Goal: Contribute content

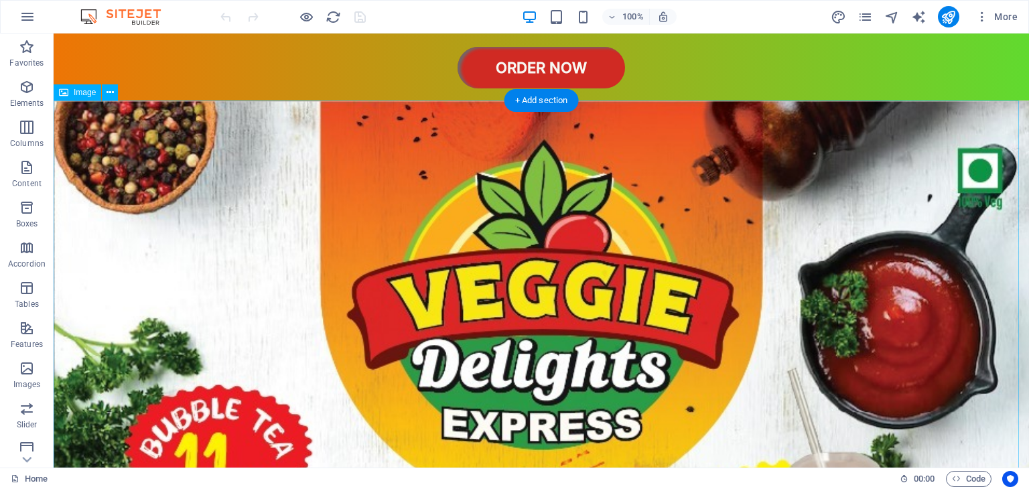
click at [111, 92] on icon at bounding box center [110, 93] width 7 height 14
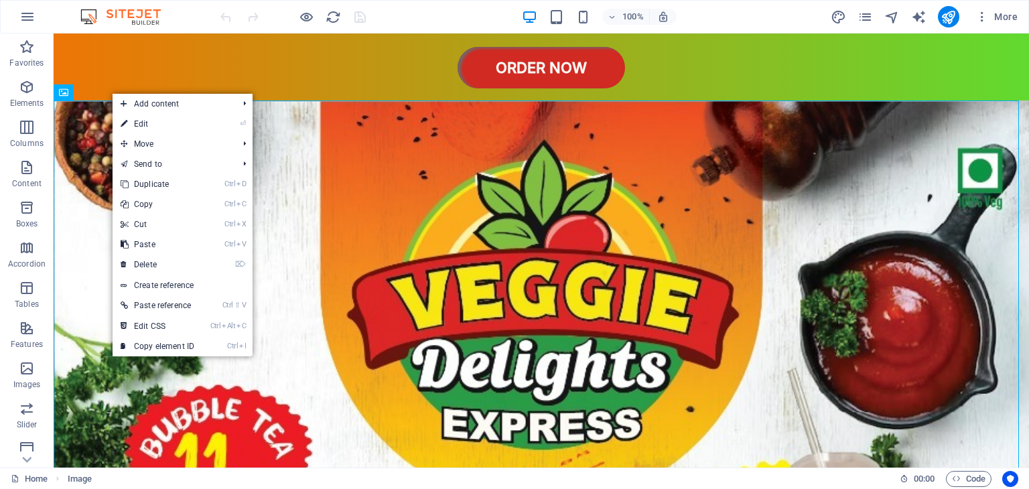
click at [137, 119] on link "⏎ Edit" at bounding box center [158, 124] width 90 height 20
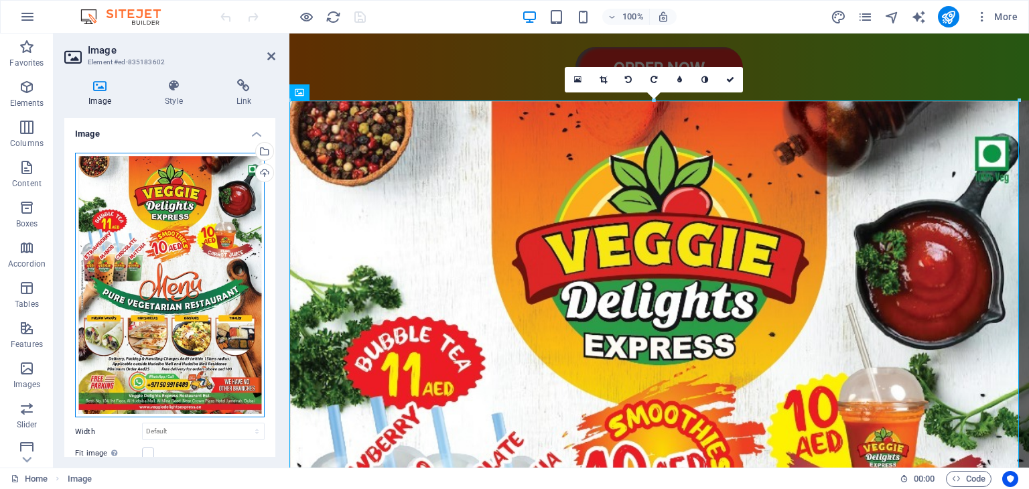
click at [159, 206] on div "Drag files here, click to choose files or select files from Files or our free s…" at bounding box center [170, 285] width 190 height 265
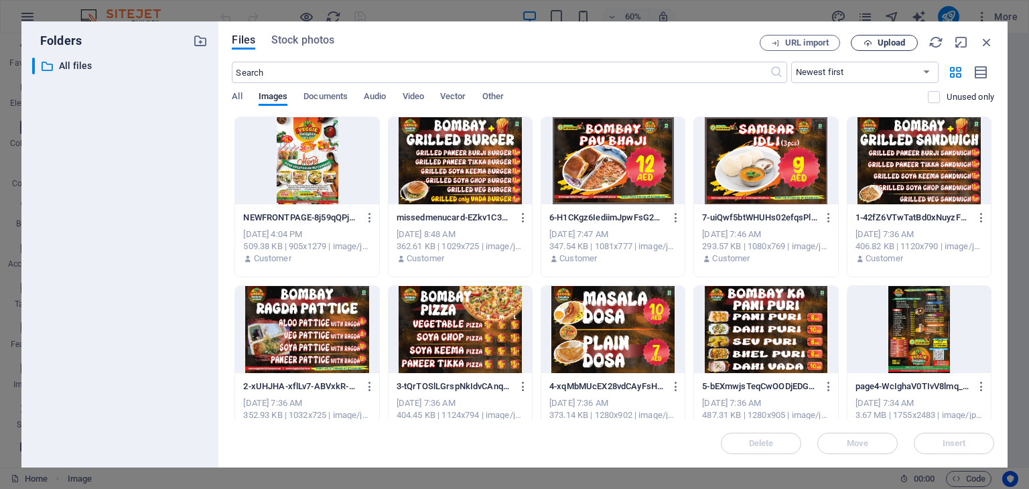
click at [893, 44] on span "Upload" at bounding box center [891, 43] width 27 height 8
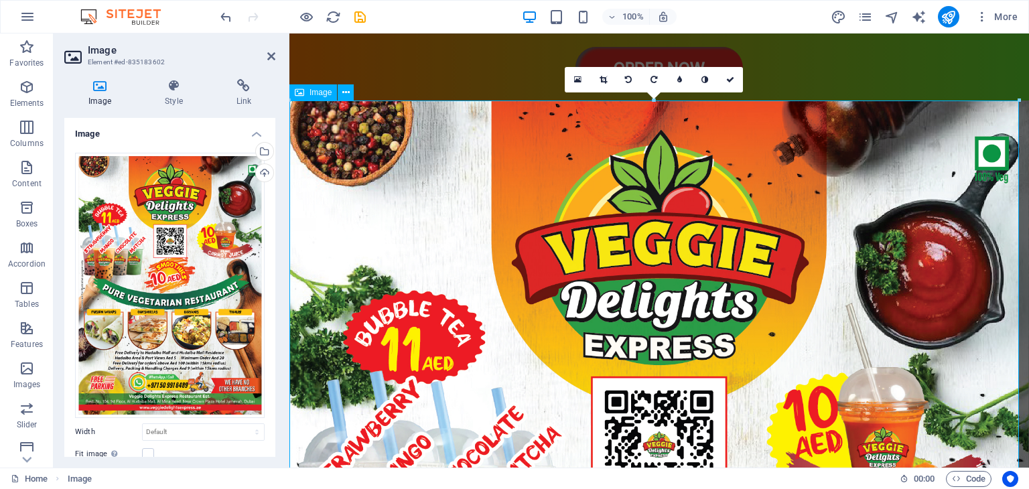
click at [269, 58] on icon at bounding box center [271, 56] width 8 height 11
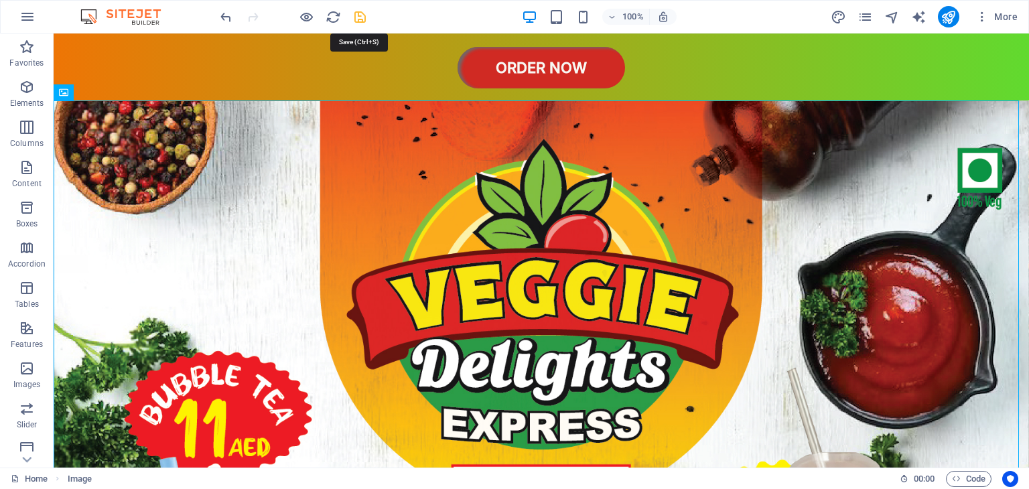
click at [362, 17] on icon "save" at bounding box center [359, 16] width 15 height 15
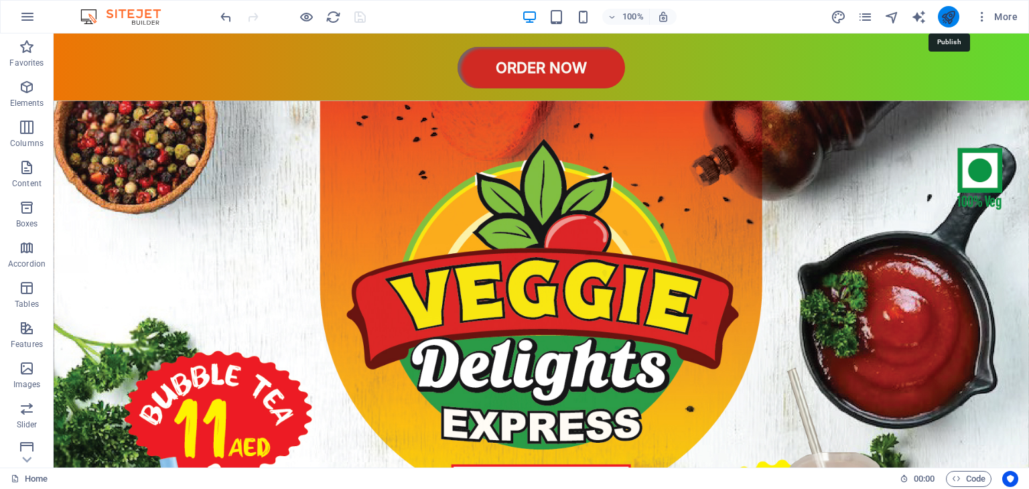
click at [956, 16] on icon "publish" at bounding box center [948, 16] width 15 height 15
